Goal: Find specific page/section: Find specific page/section

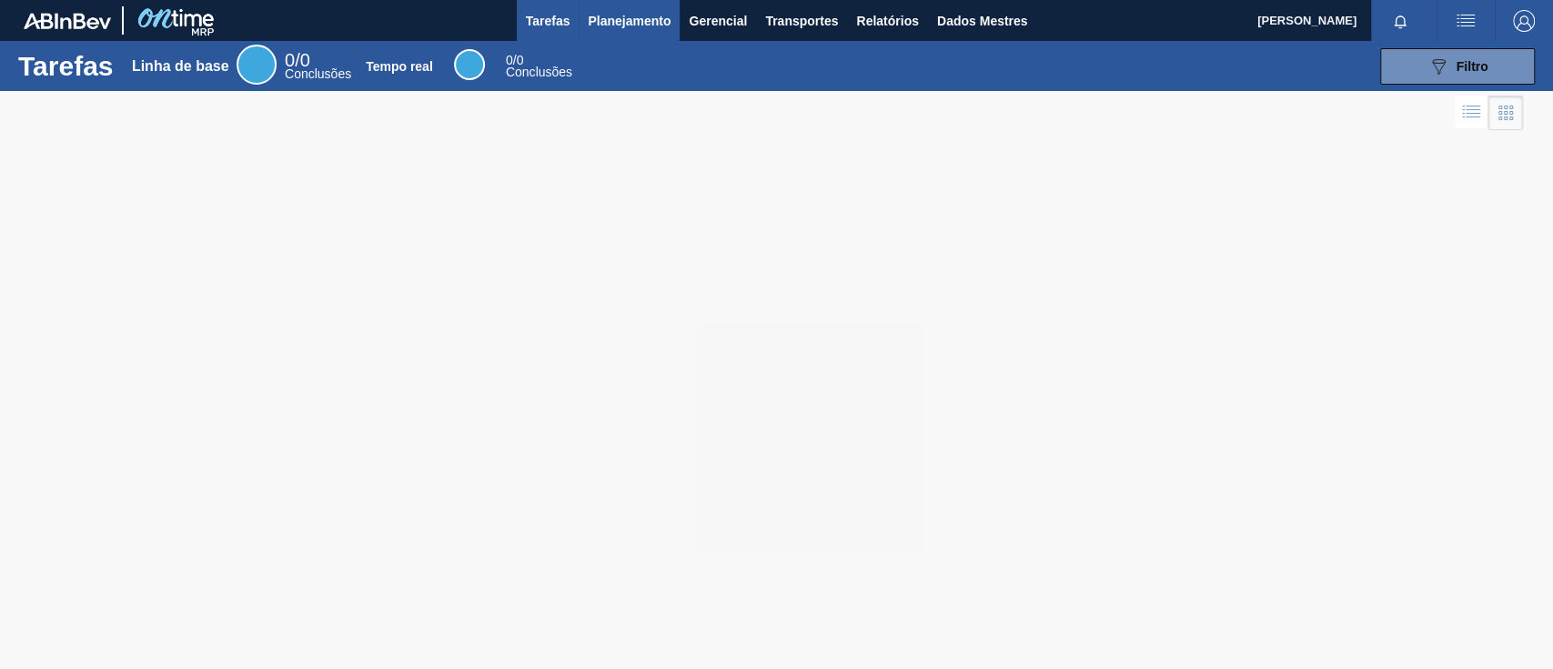
click at [609, 16] on font "Planejamento" at bounding box center [629, 21] width 83 height 15
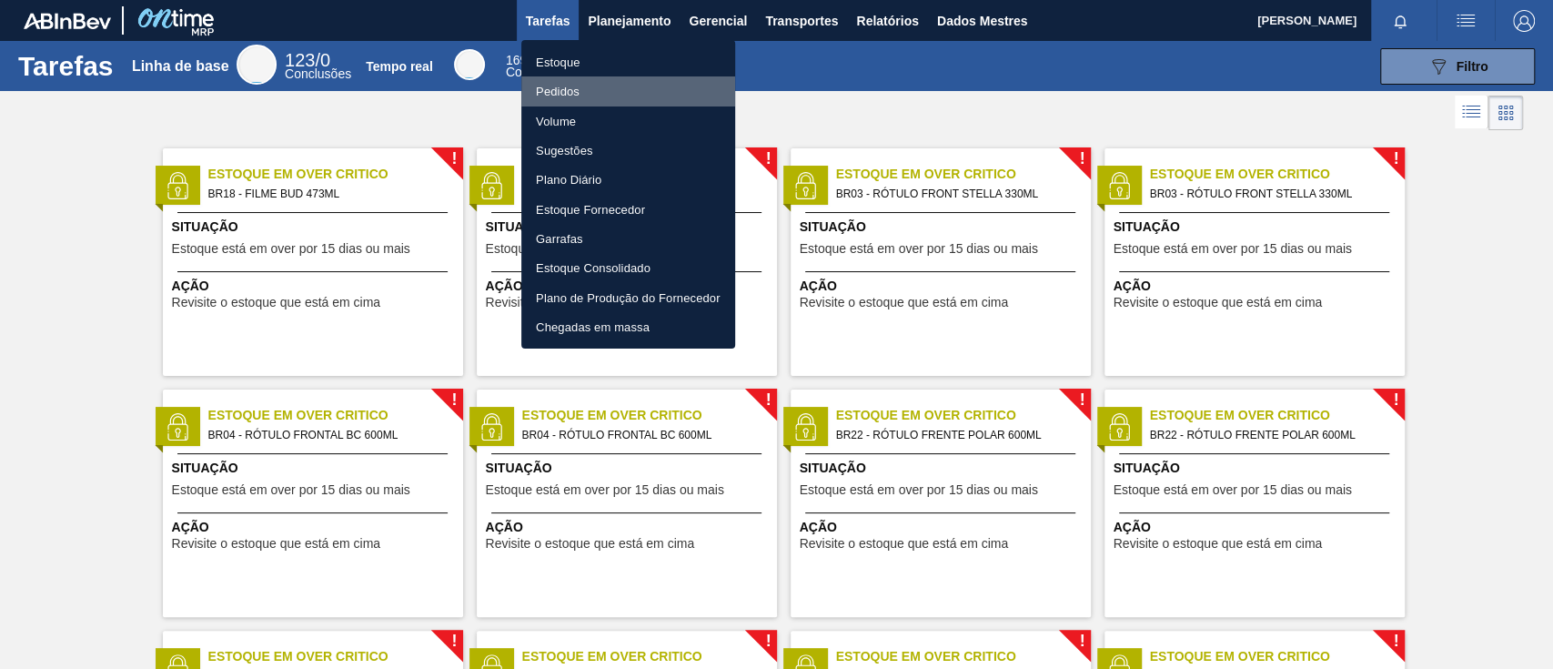
click at [554, 92] on font "Pedidos" at bounding box center [558, 92] width 44 height 14
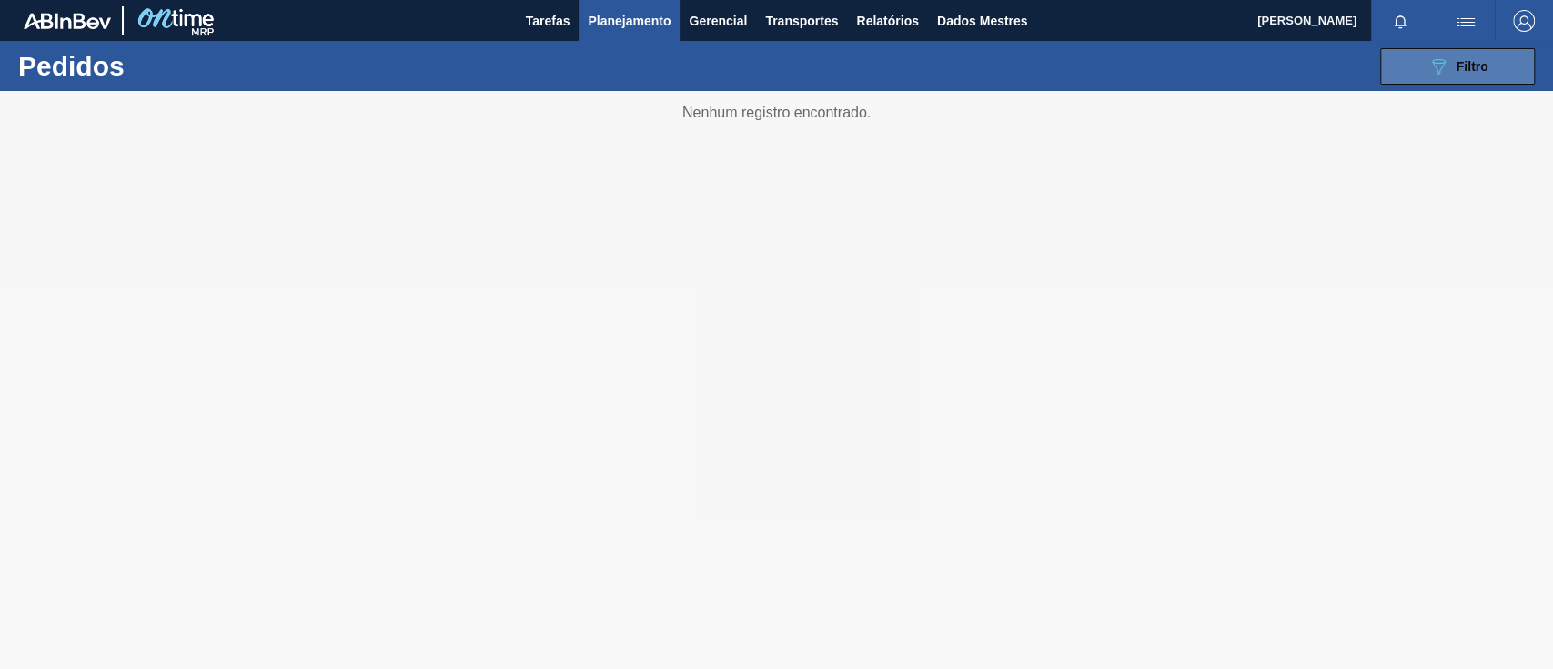
click at [1463, 71] on font "Filtro" at bounding box center [1473, 66] width 32 height 15
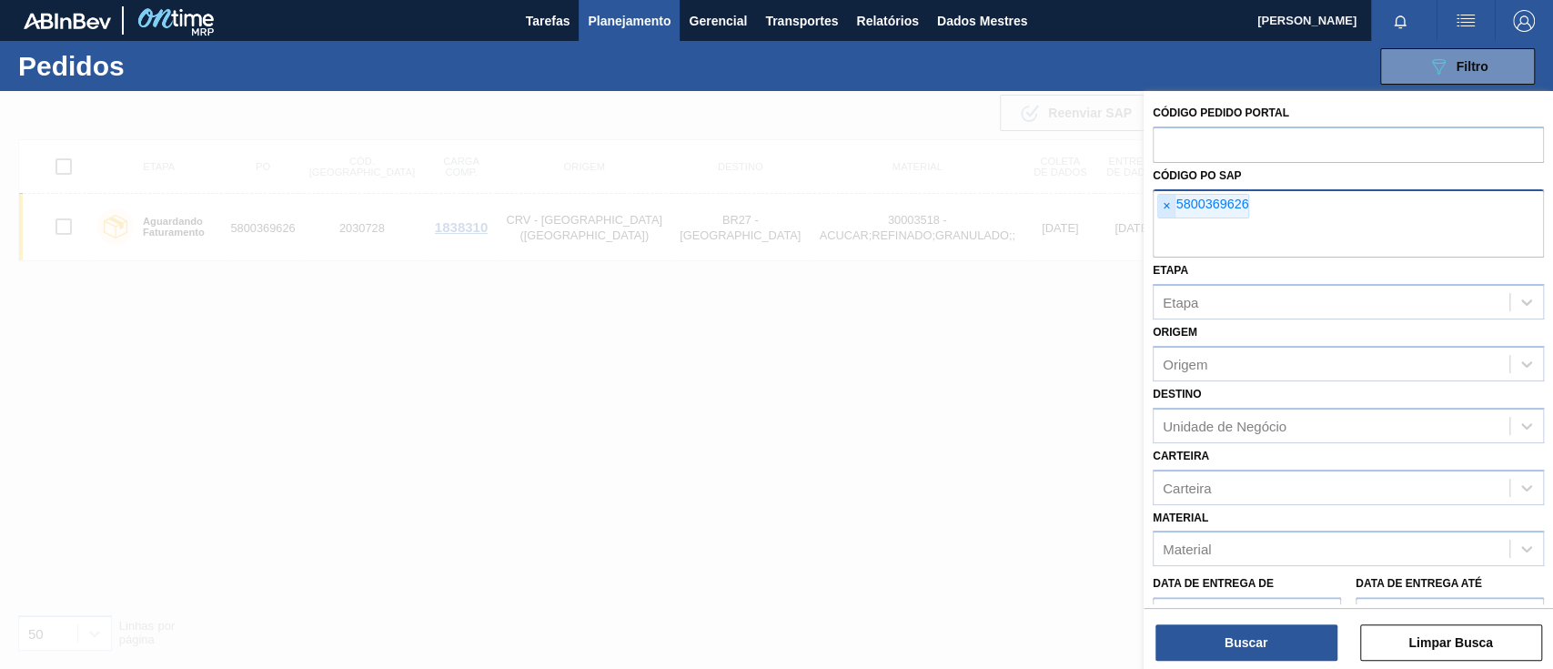
click at [1158, 207] on span "×" at bounding box center [1166, 207] width 17 height 24
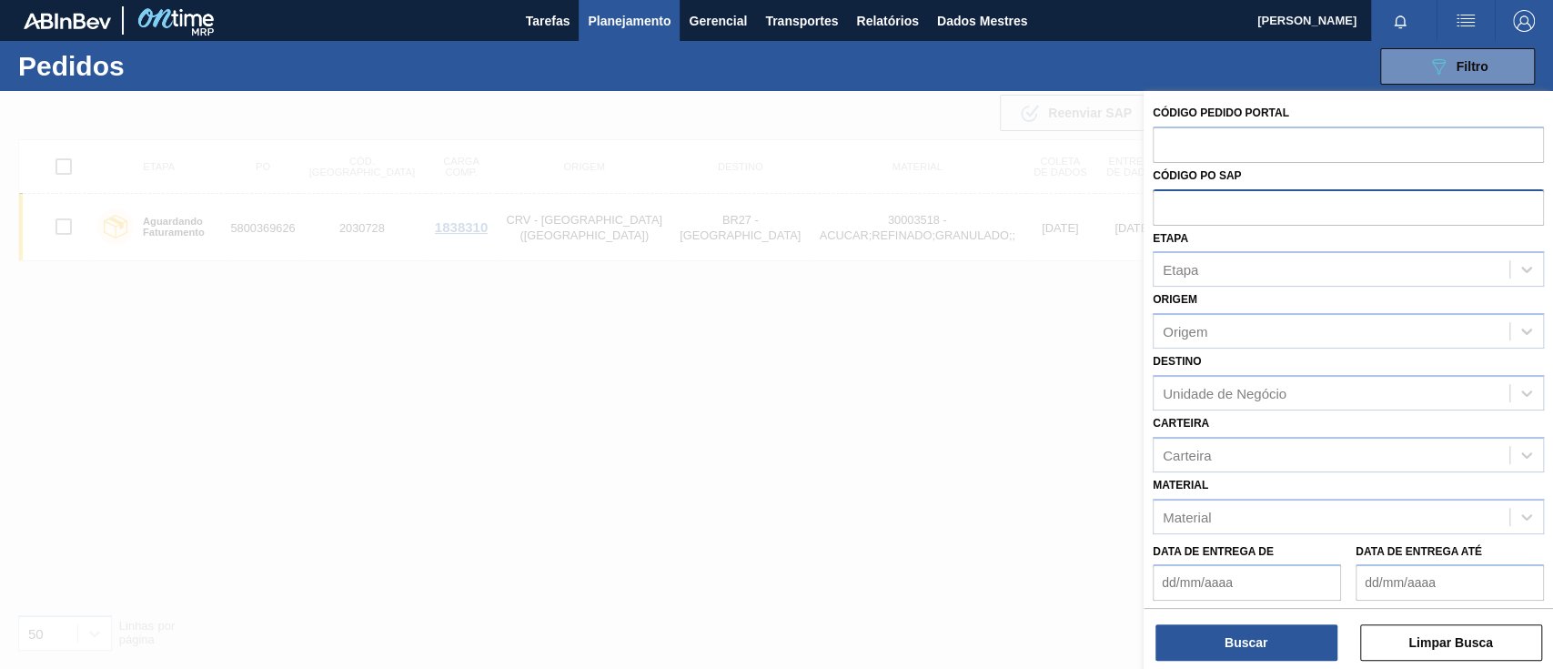
paste input "5800372005"
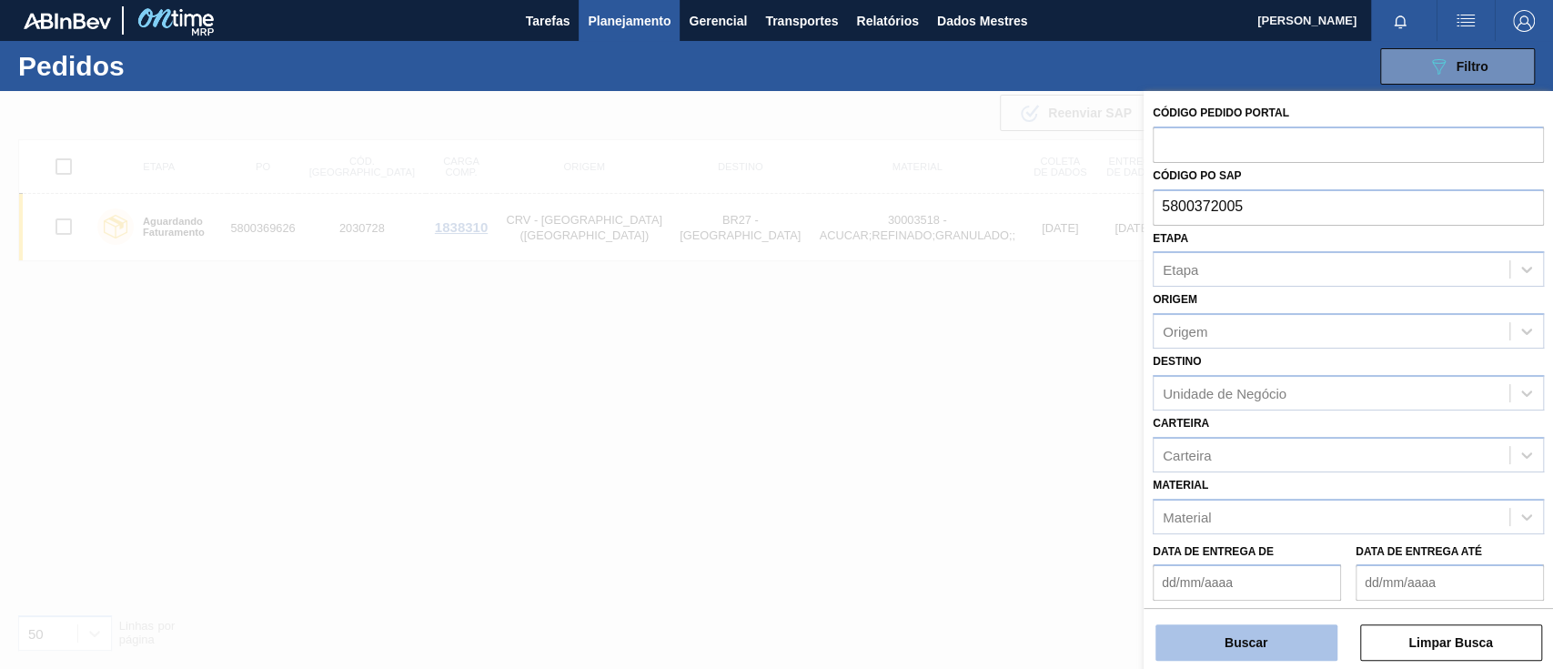
type input "5800372005"
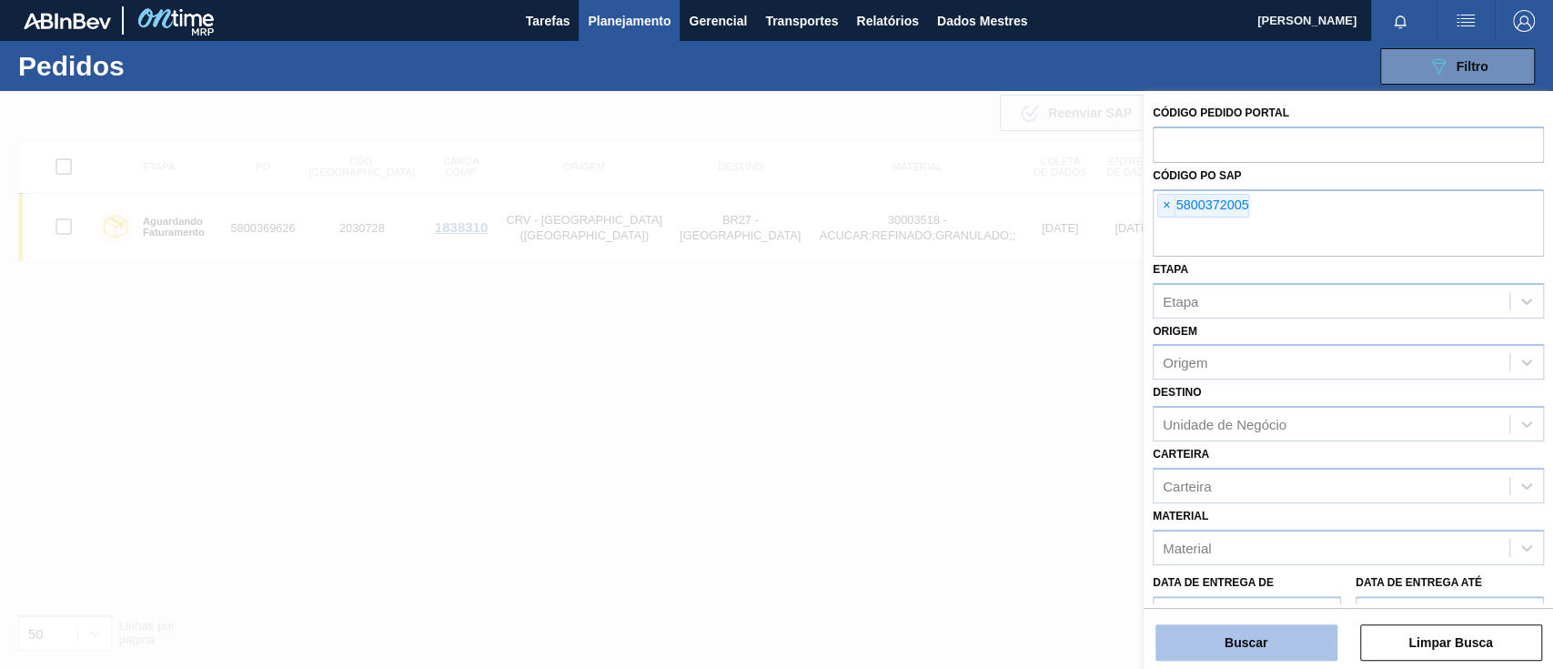
click at [1255, 633] on button "Buscar" at bounding box center [1246, 642] width 182 height 36
